Goal: Information Seeking & Learning: Learn about a topic

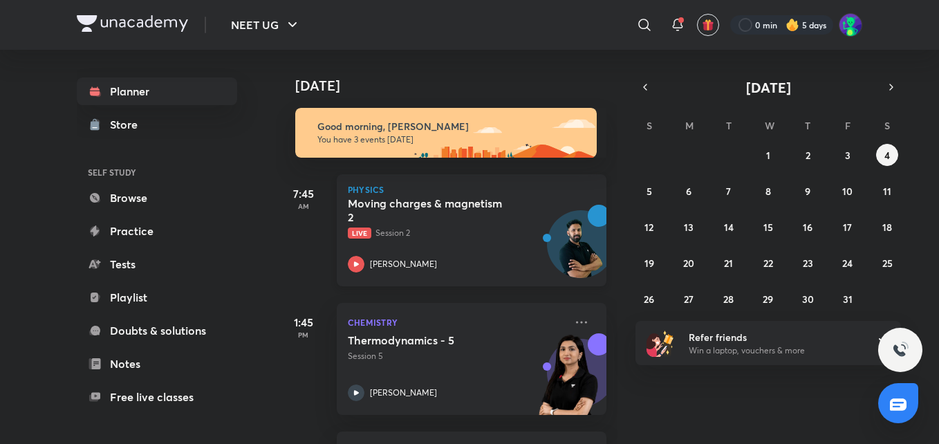
drag, startPoint x: 0, startPoint y: 0, endPoint x: 391, endPoint y: 202, distance: 440.4
click at [391, 202] on h5 "Moving charges & magnetism 2" at bounding box center [434, 210] width 172 height 28
